Goal: Task Accomplishment & Management: Complete application form

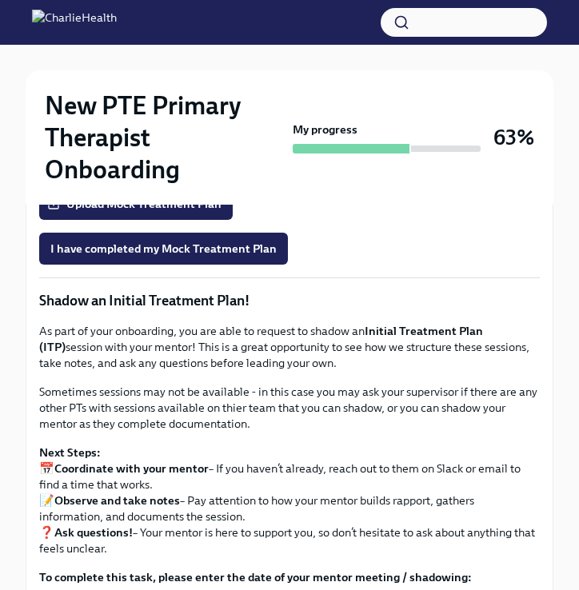
scroll to position [1408, 0]
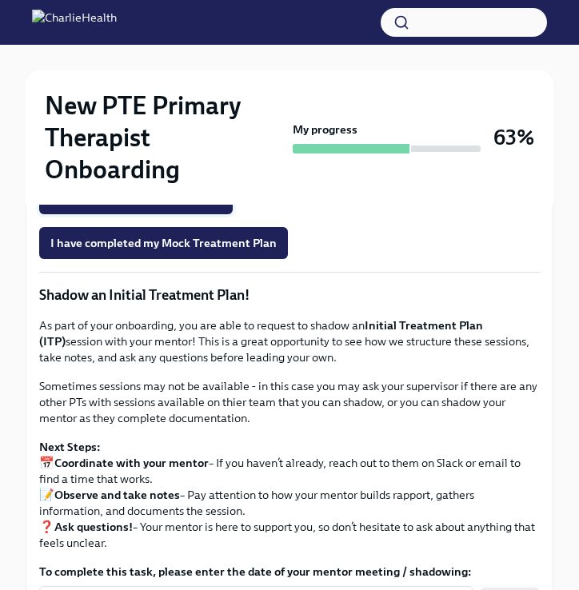
click at [187, 206] on span "Upload Mock Treatment Plan" at bounding box center [135, 198] width 171 height 16
click at [0, 0] on input "Upload Mock Treatment Plan" at bounding box center [0, 0] width 0 height 0
click at [213, 161] on span "Onboarding Mock Treatment Plan" at bounding box center [148, 153] width 197 height 16
click at [177, 206] on span "Upload Mock Treatment Plan" at bounding box center [135, 198] width 171 height 16
click at [0, 0] on input "Upload Mock Treatment Plan" at bounding box center [0, 0] width 0 height 0
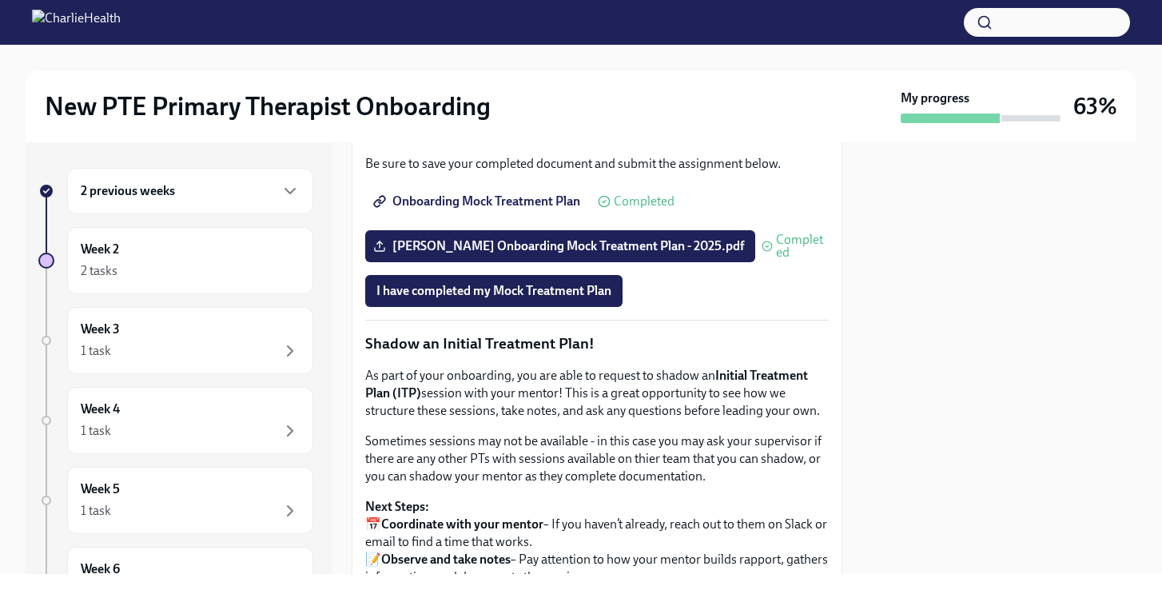
scroll to position [1342, 0]
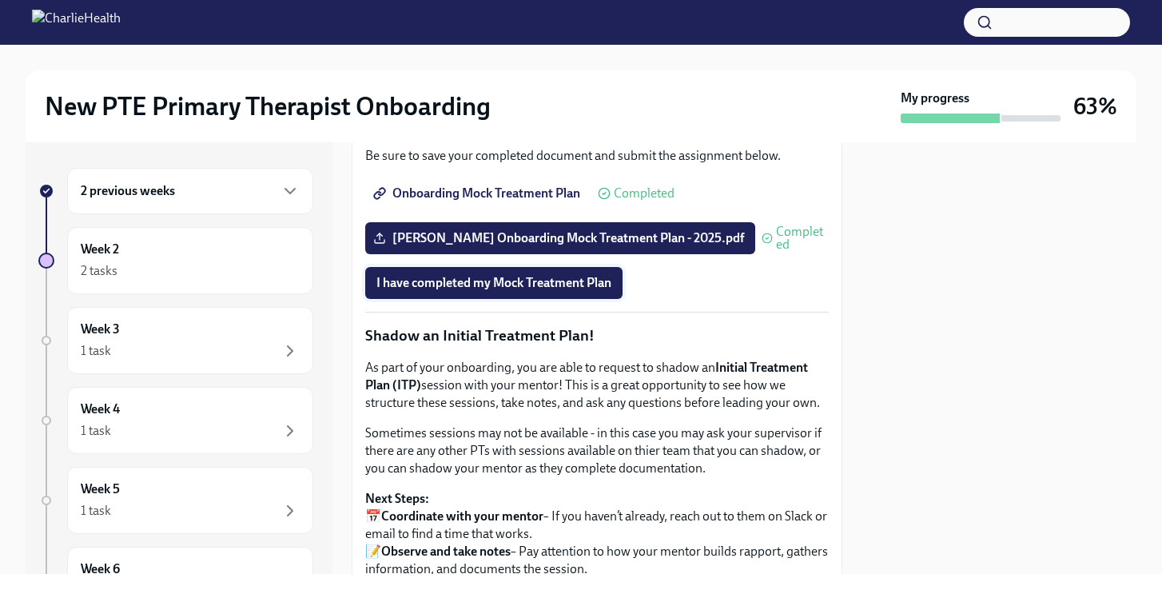
click at [551, 291] on span "I have completed my Mock Treatment Plan" at bounding box center [493, 283] width 235 height 16
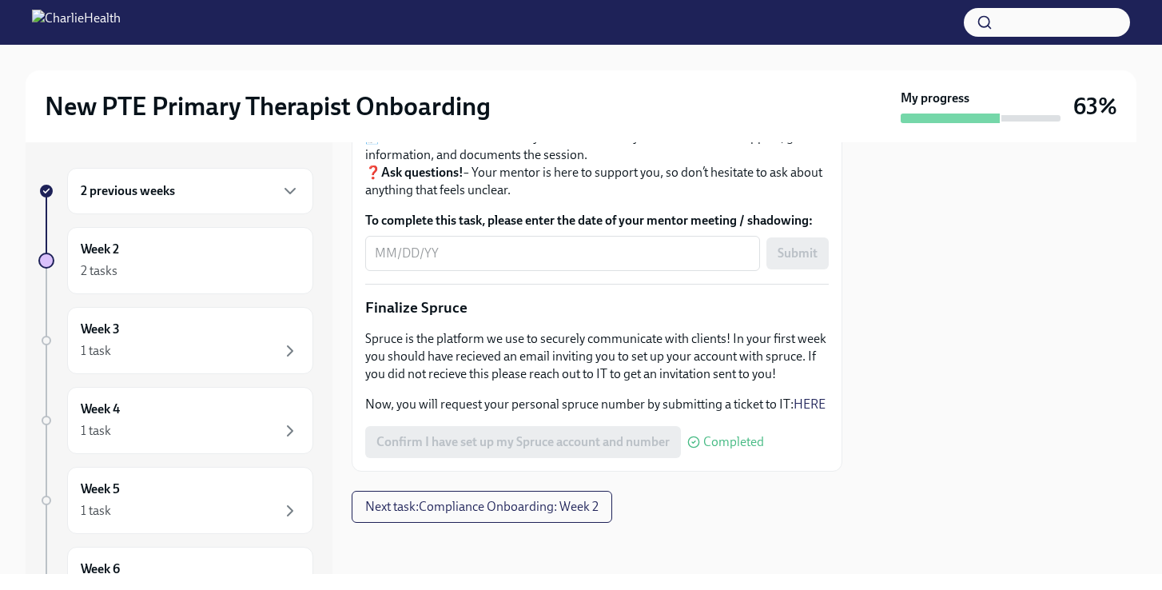
scroll to position [1778, 0]
click at [578, 271] on div "x ​" at bounding box center [562, 253] width 395 height 35
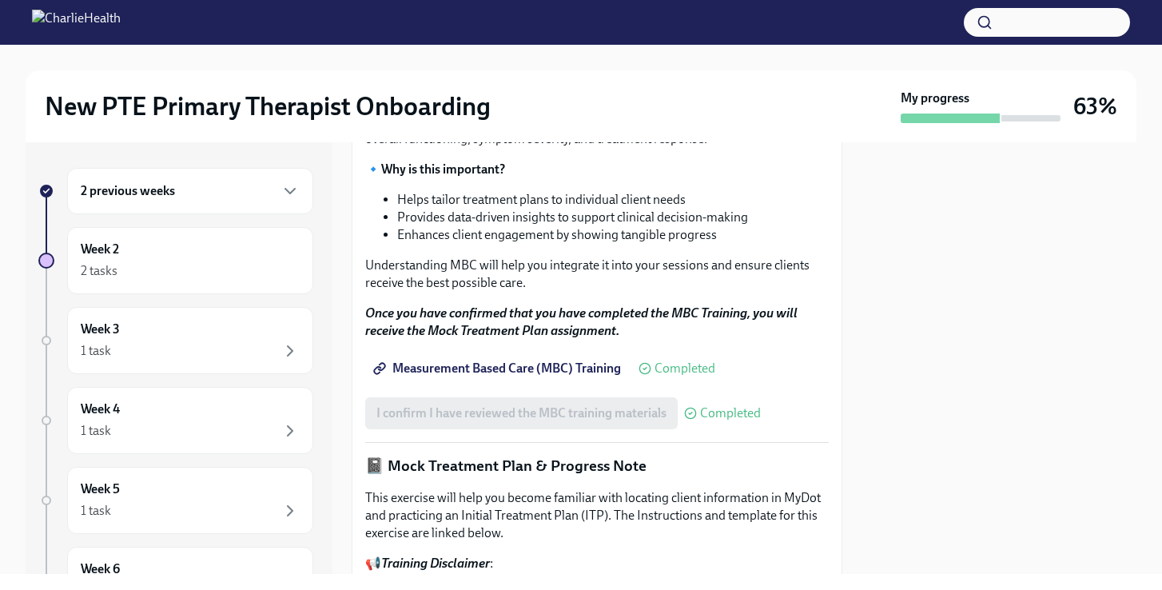
scroll to position [814, 0]
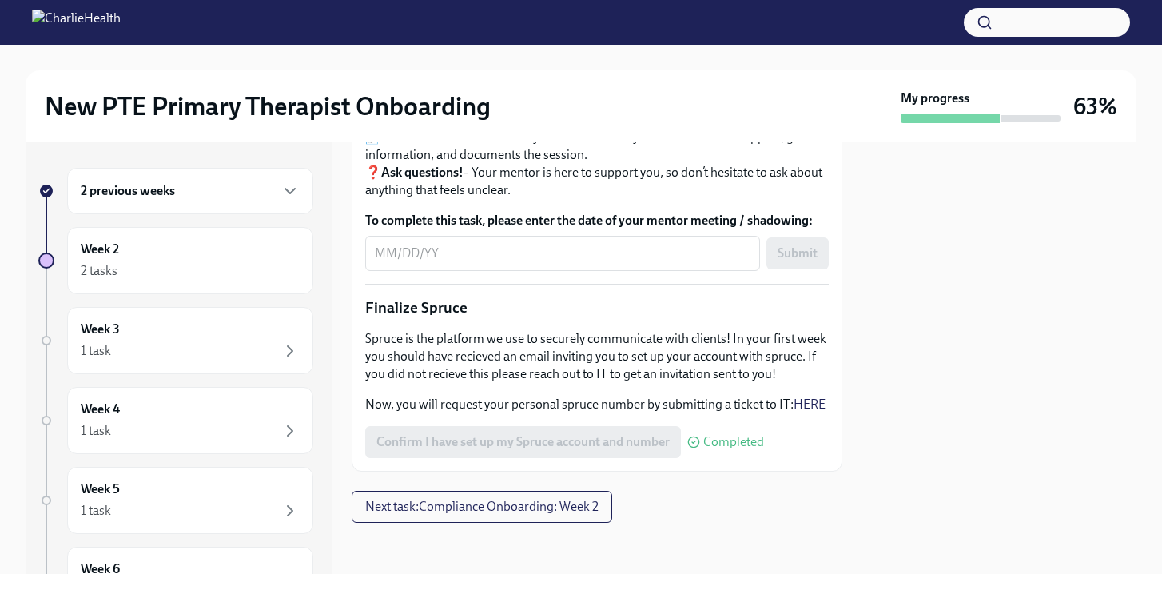
scroll to position [1945, 0]
click at [471, 513] on span "Next task : Compliance Onboarding: Week 2" at bounding box center [481, 507] width 233 height 16
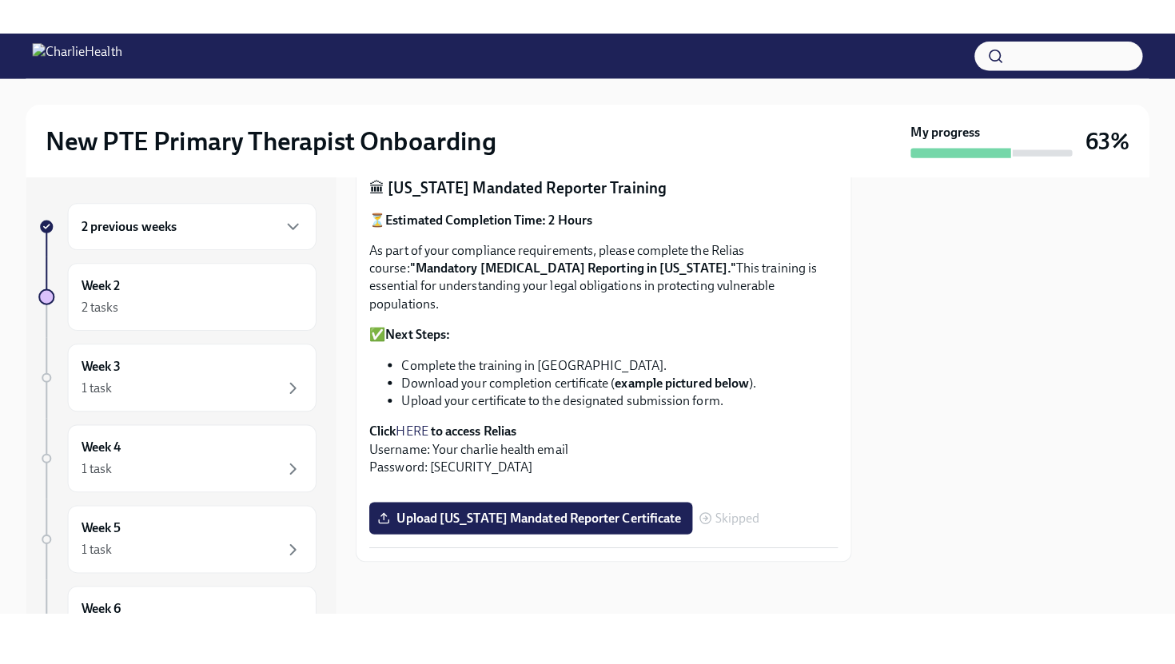
scroll to position [1019, 0]
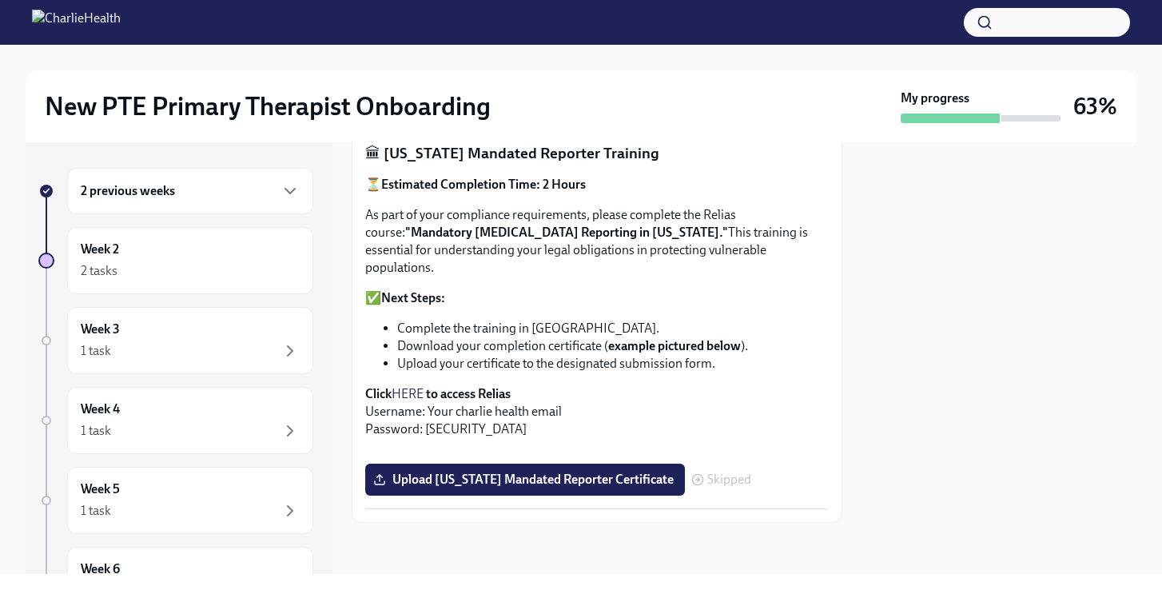
click at [407, 386] on link "HERE" at bounding box center [408, 393] width 32 height 15
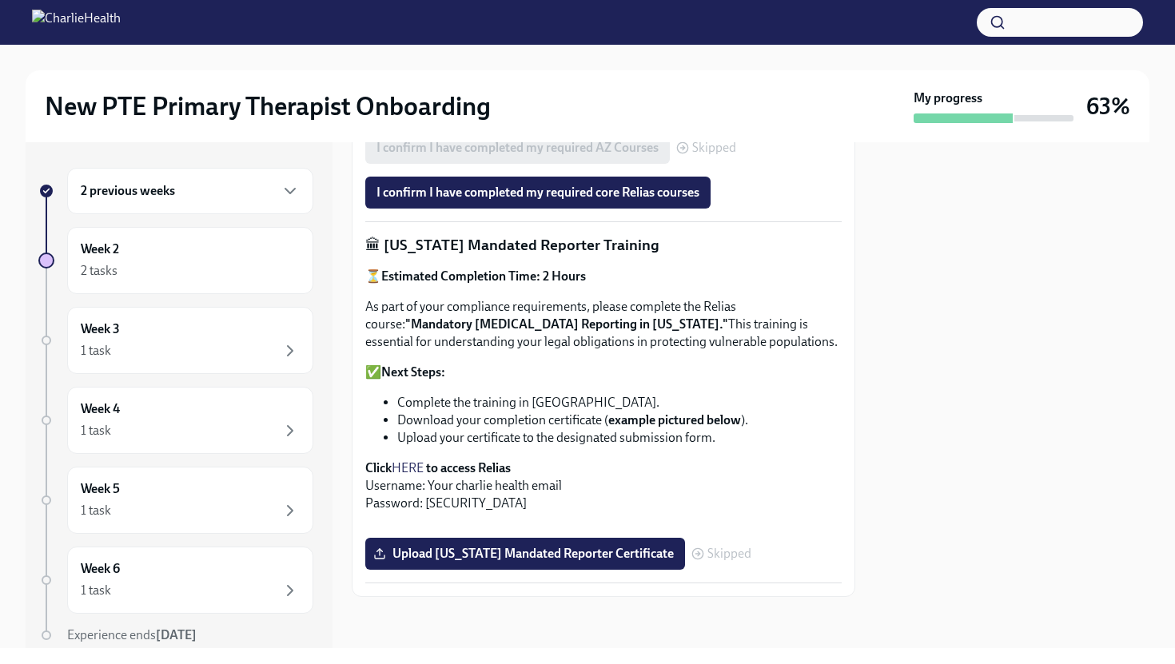
scroll to position [1002, 0]
